Goal: Complete application form

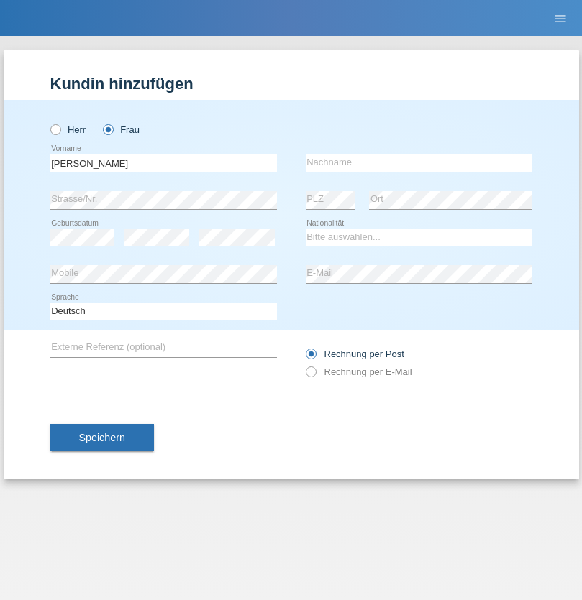
type input "[PERSON_NAME]"
click at [418, 162] on input "text" at bounding box center [419, 163] width 226 height 18
type input "Roriz"
select select "BR"
select select "C"
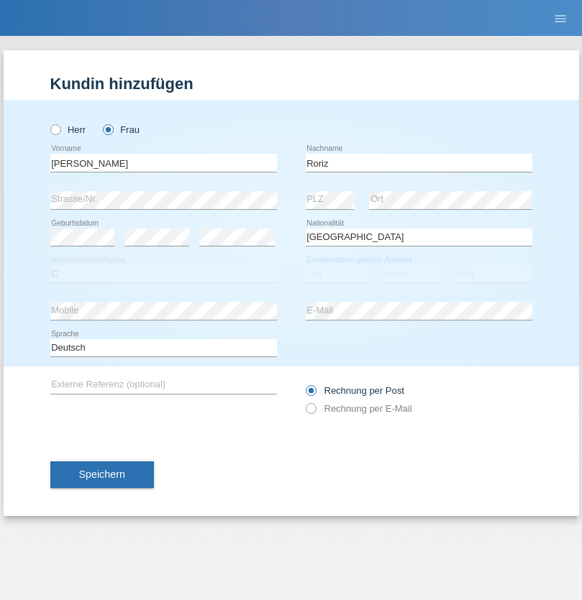
select select "07"
select select "12"
select select "1997"
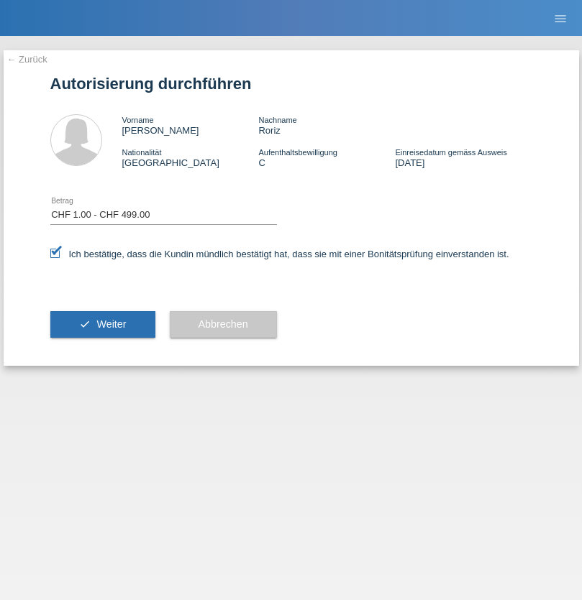
select select "1"
click at [102, 324] on span "Weiter" at bounding box center [110, 324] width 29 height 12
